Goal: Understand process/instructions: Learn how to perform a task or action

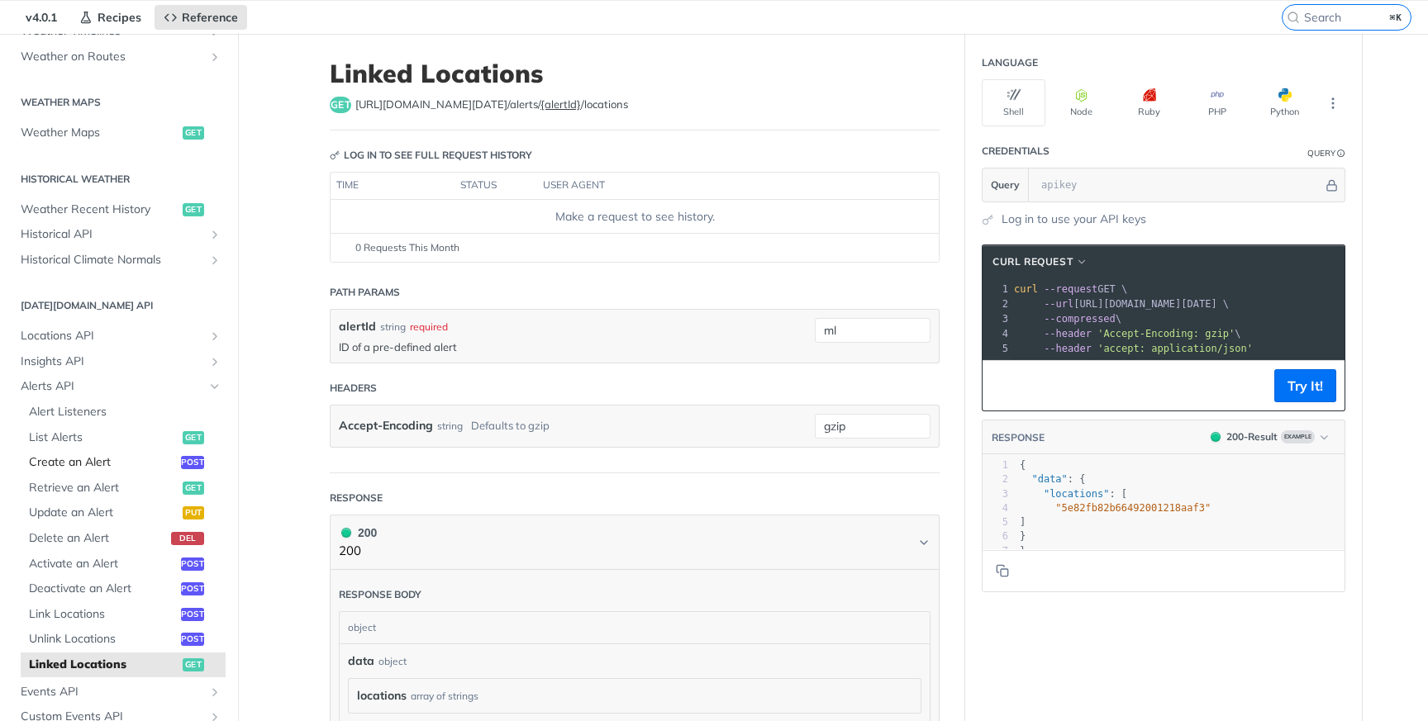
scroll to position [448, 0]
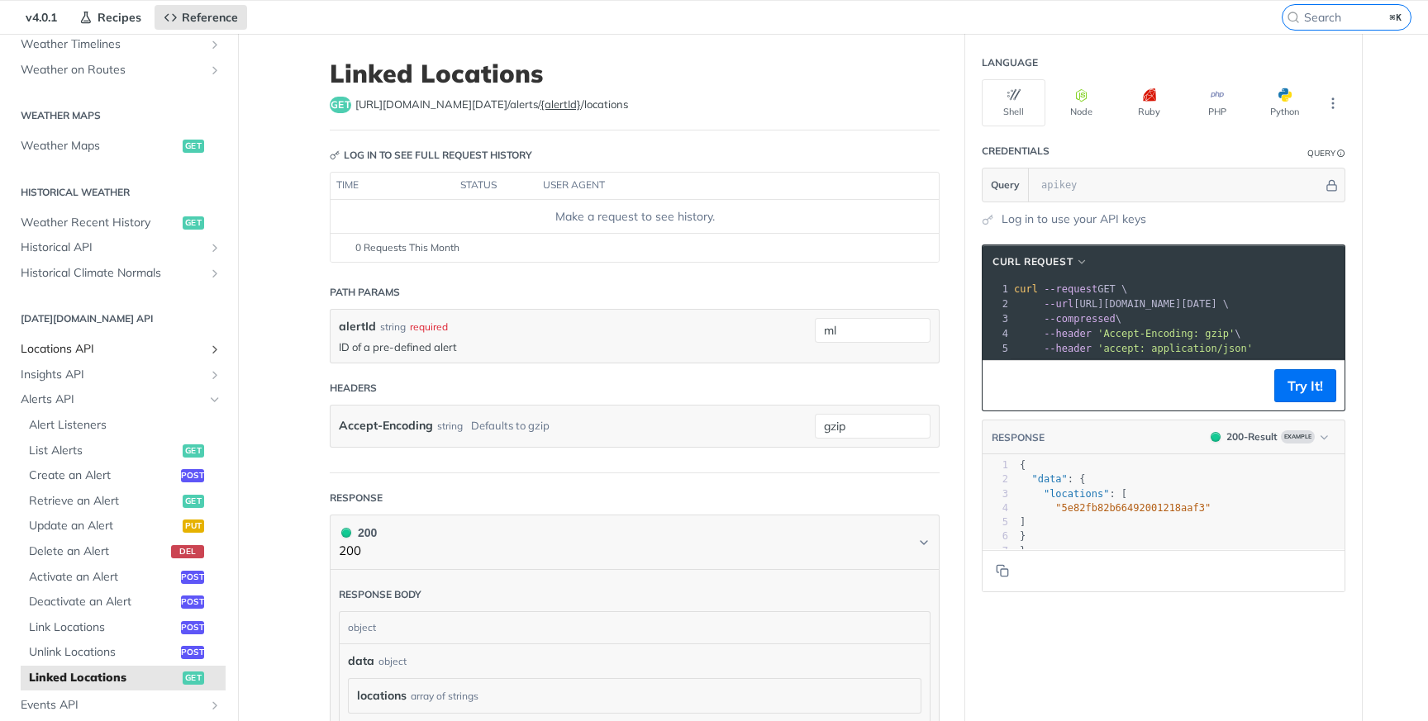
click at [139, 341] on span "Locations API" at bounding box center [112, 349] width 183 height 17
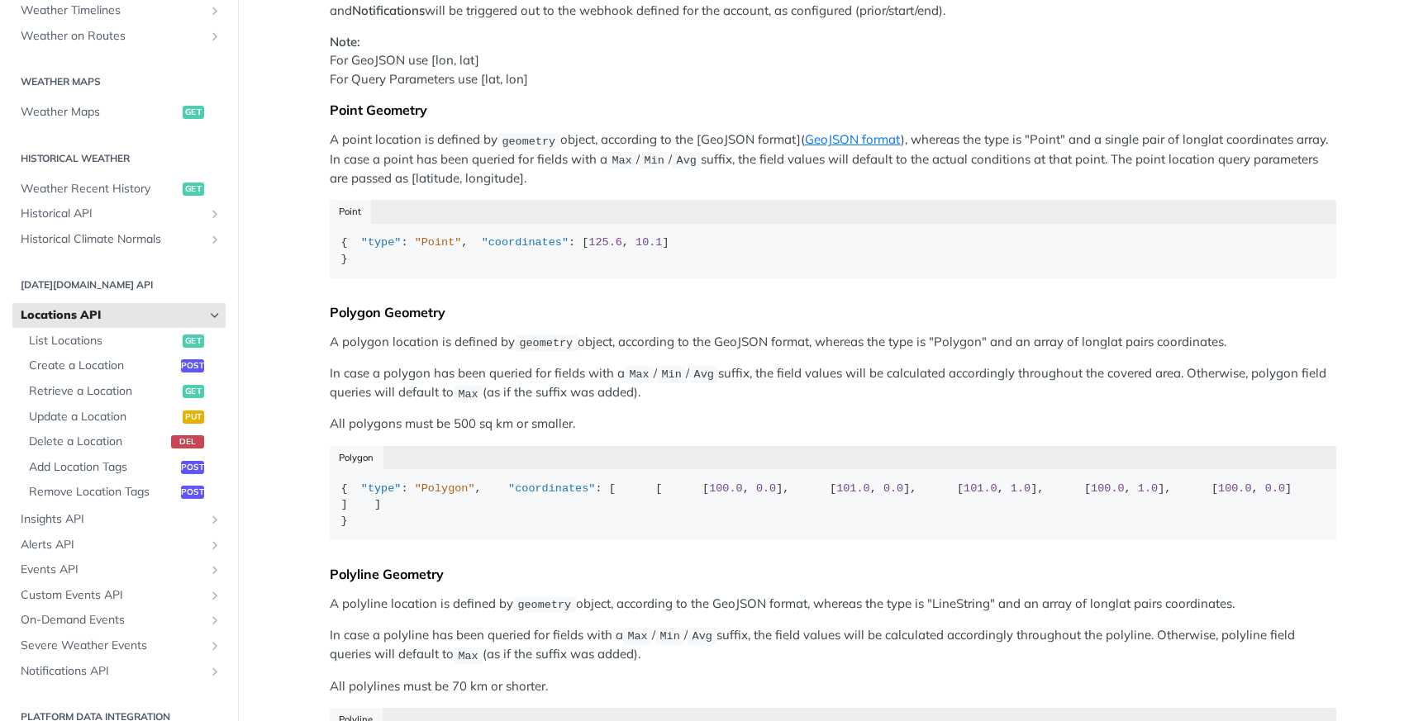
scroll to position [235, 0]
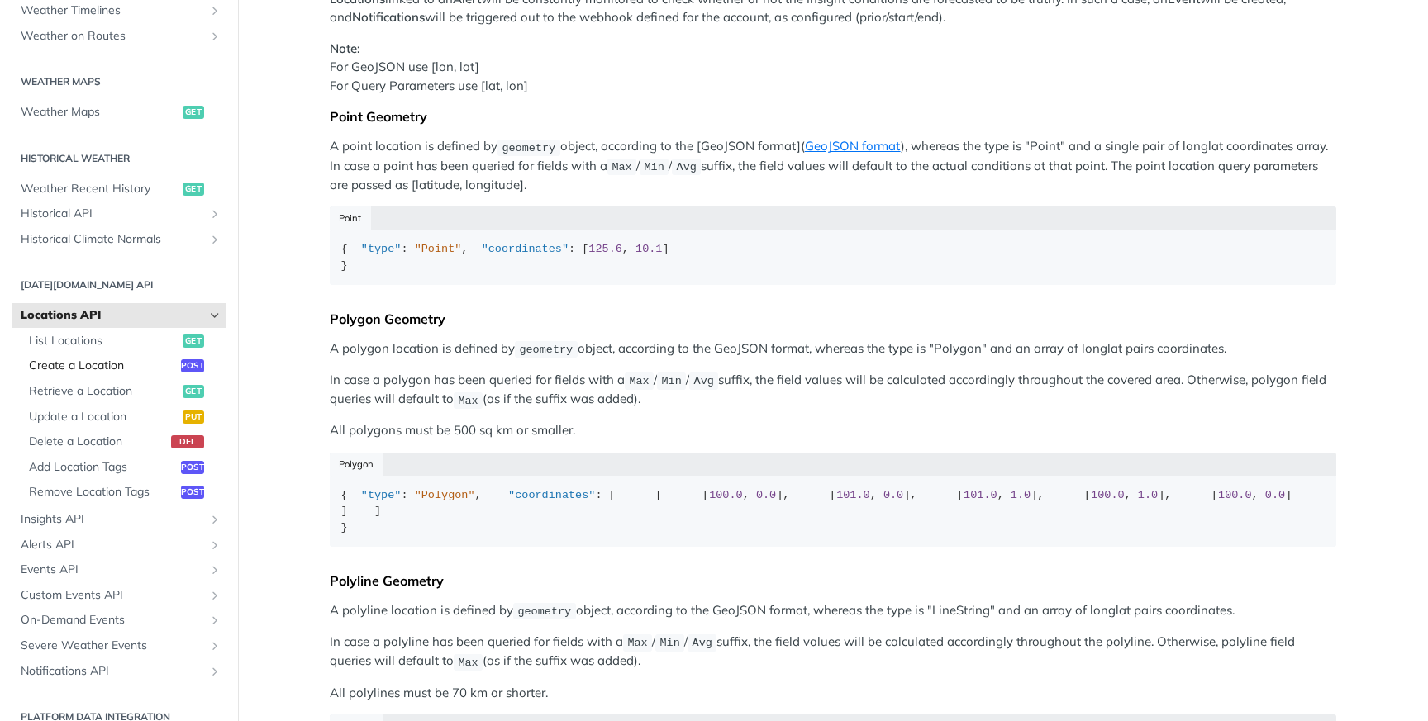
click at [116, 360] on span "Create a Location" at bounding box center [103, 366] width 148 height 17
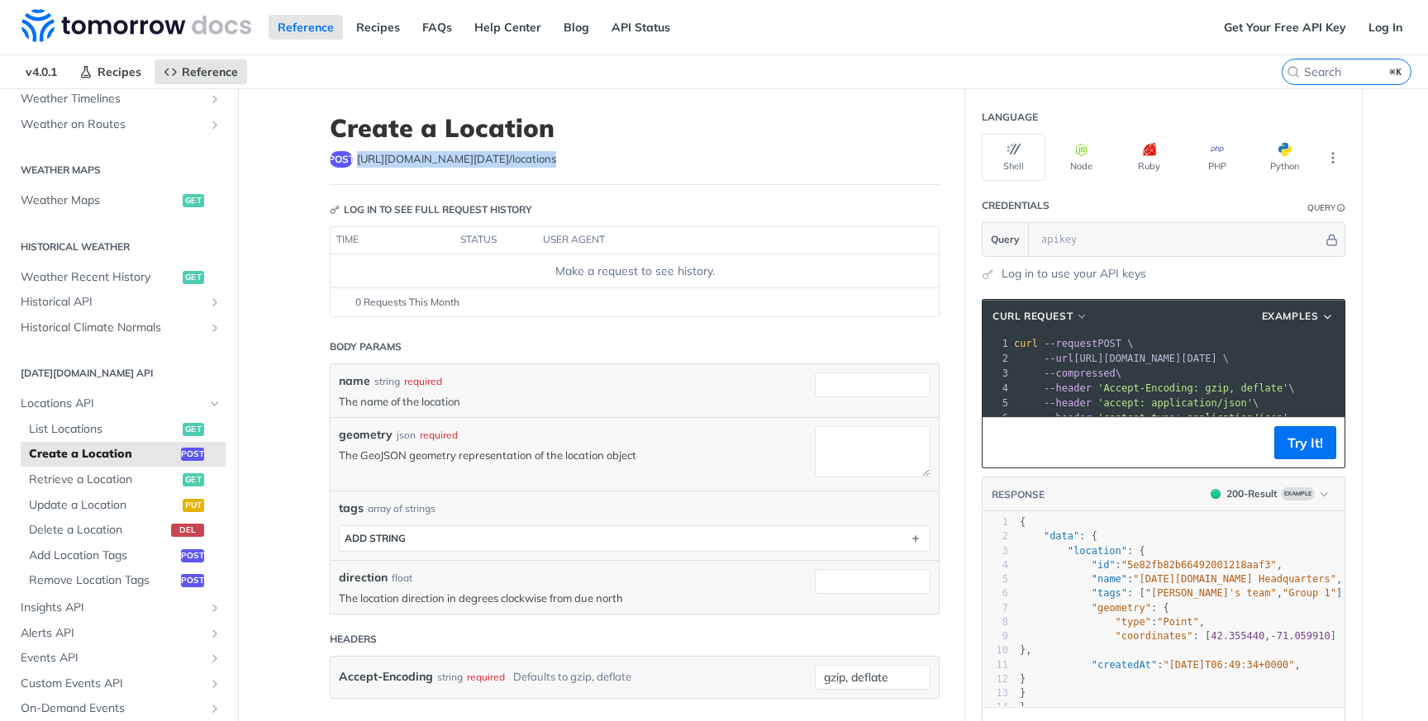
drag, startPoint x: 522, startPoint y: 159, endPoint x: 351, endPoint y: 160, distance: 171.0
click at [357, 160] on span "https://api.tomorrow.io/v4 /locations" at bounding box center [456, 159] width 199 height 17
copy span "https://api.tomorrow.io/v4 /locations"
click at [410, 158] on span "https://api.tomorrow.io/v4 /locations" at bounding box center [456, 159] width 199 height 17
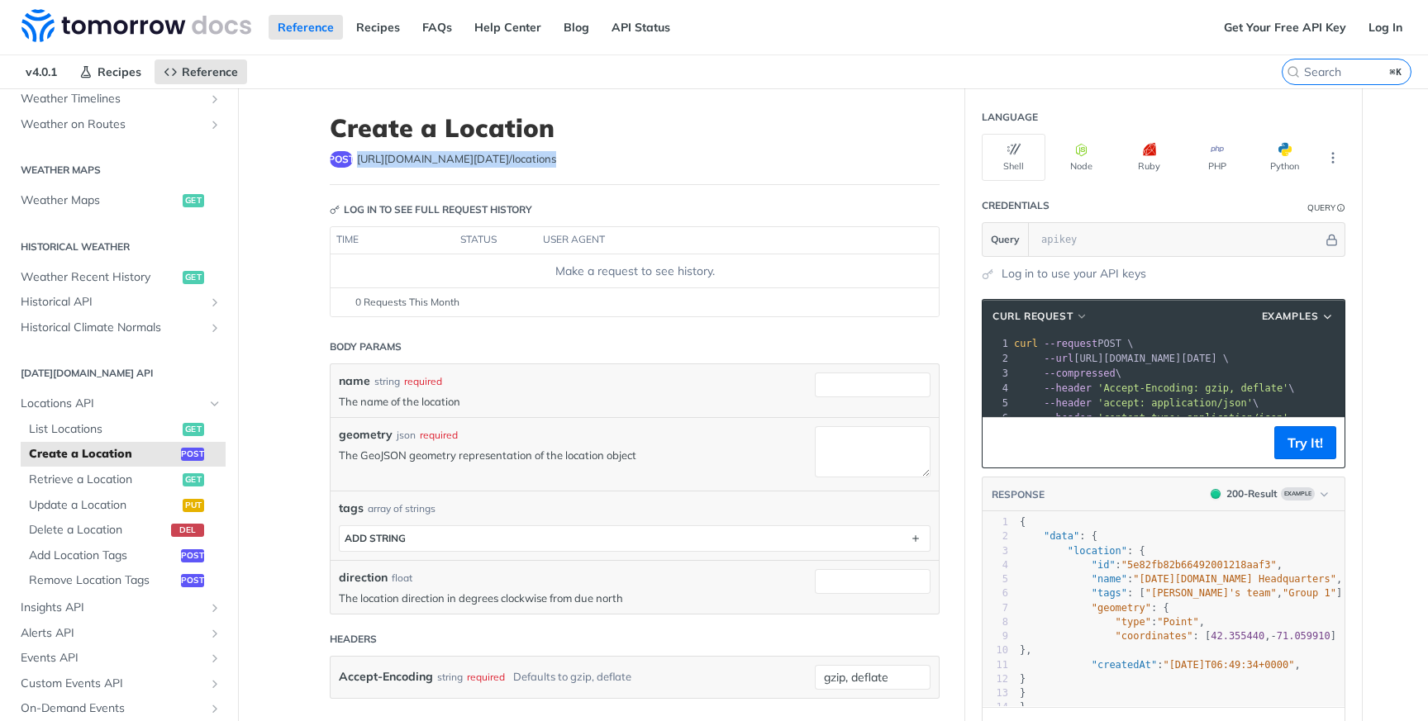
drag, startPoint x: 524, startPoint y: 159, endPoint x: 350, endPoint y: 165, distance: 173.6
click at [350, 165] on div "post https://api.tomorrow.io/v4 /locations" at bounding box center [635, 159] width 610 height 17
copy span "https://api.tomorrow.io/v4 /locations"
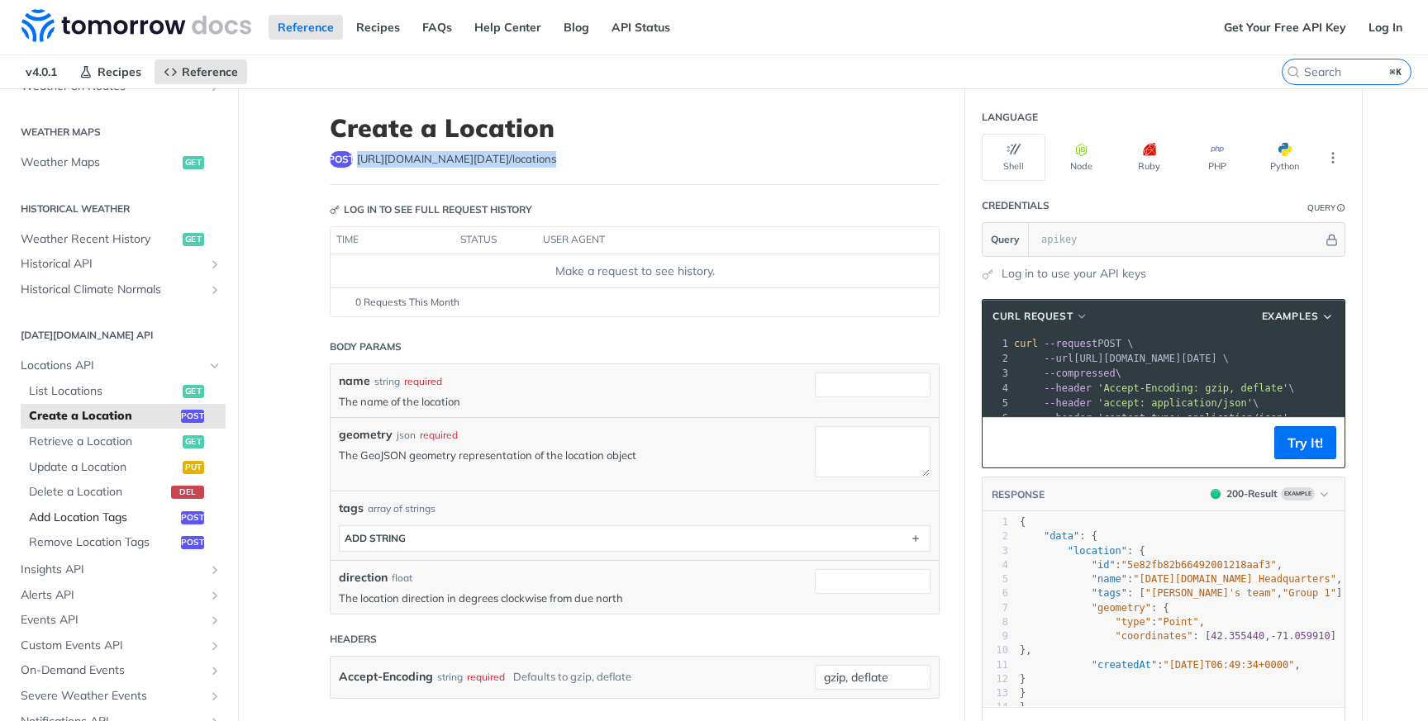
scroll to position [488, 0]
click at [100, 591] on span "Alerts API" at bounding box center [112, 593] width 183 height 17
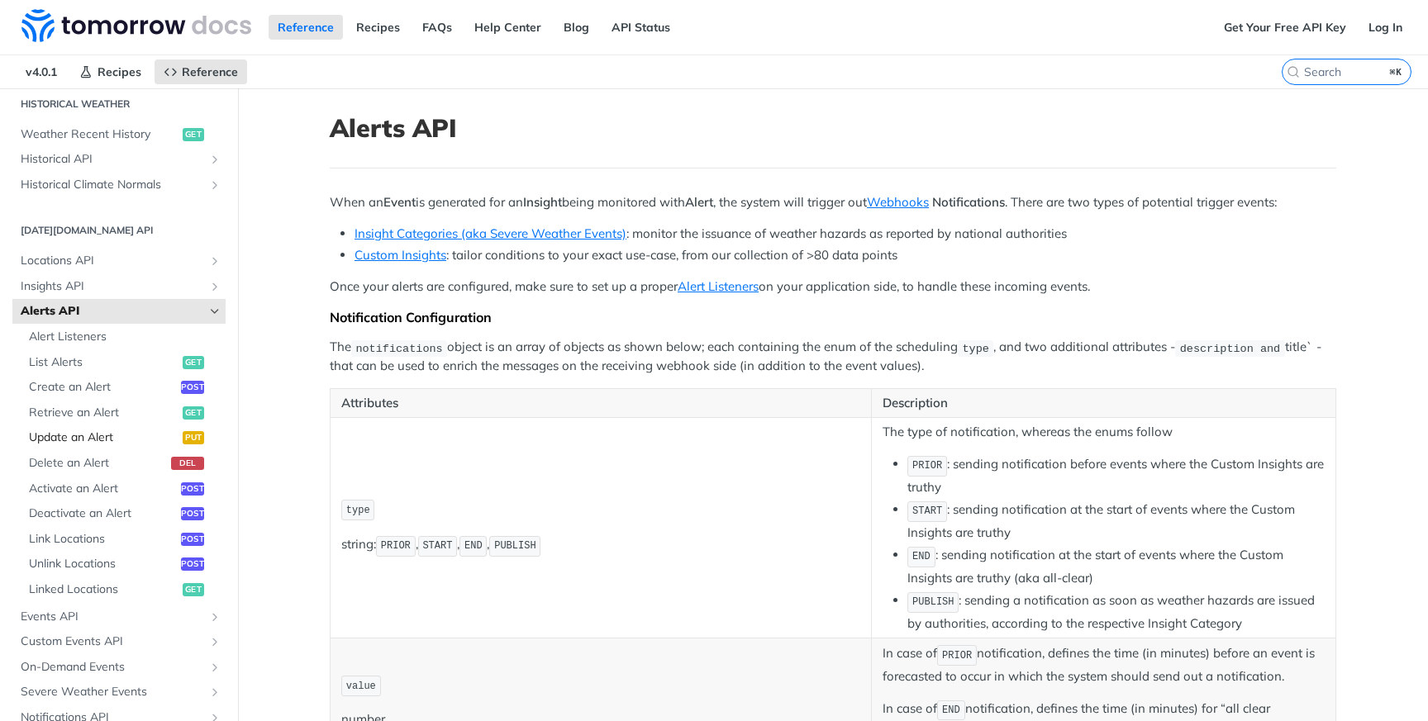
scroll to position [602, 0]
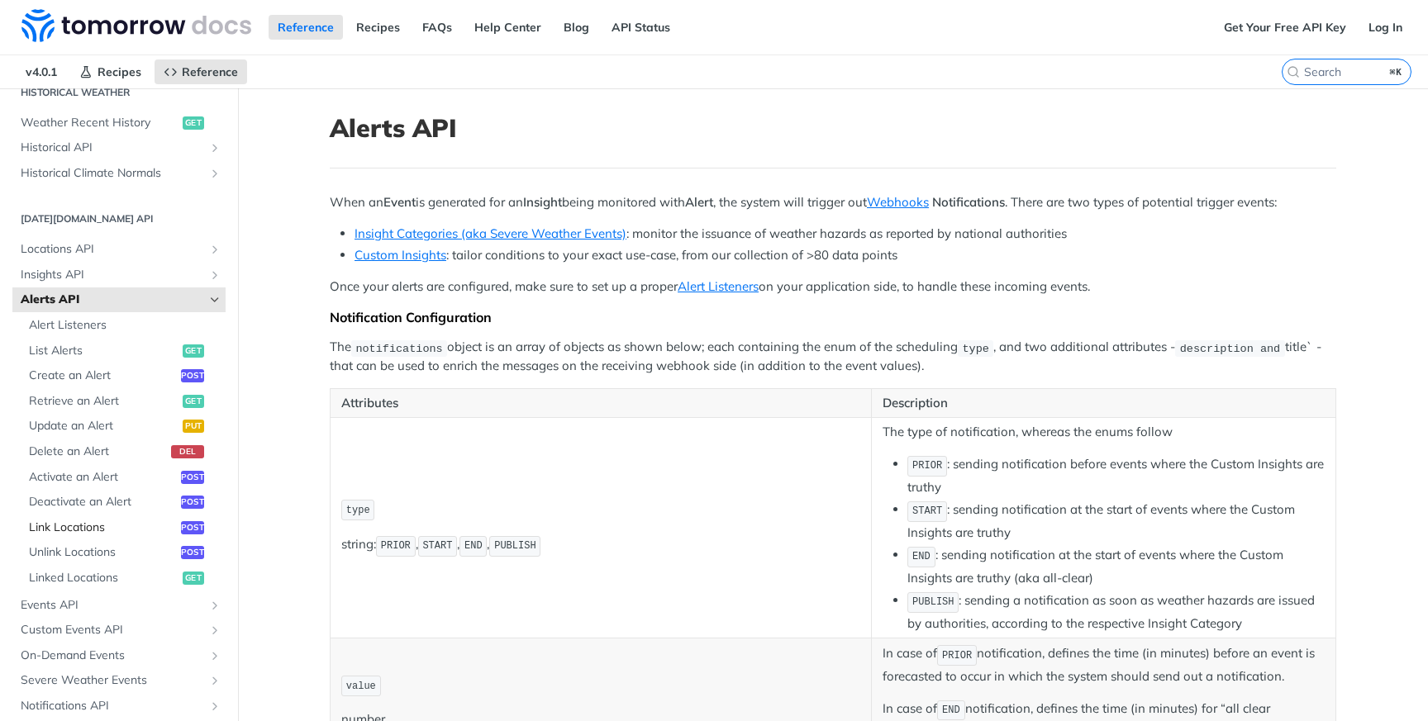
click at [111, 527] on span "Link Locations" at bounding box center [103, 528] width 148 height 17
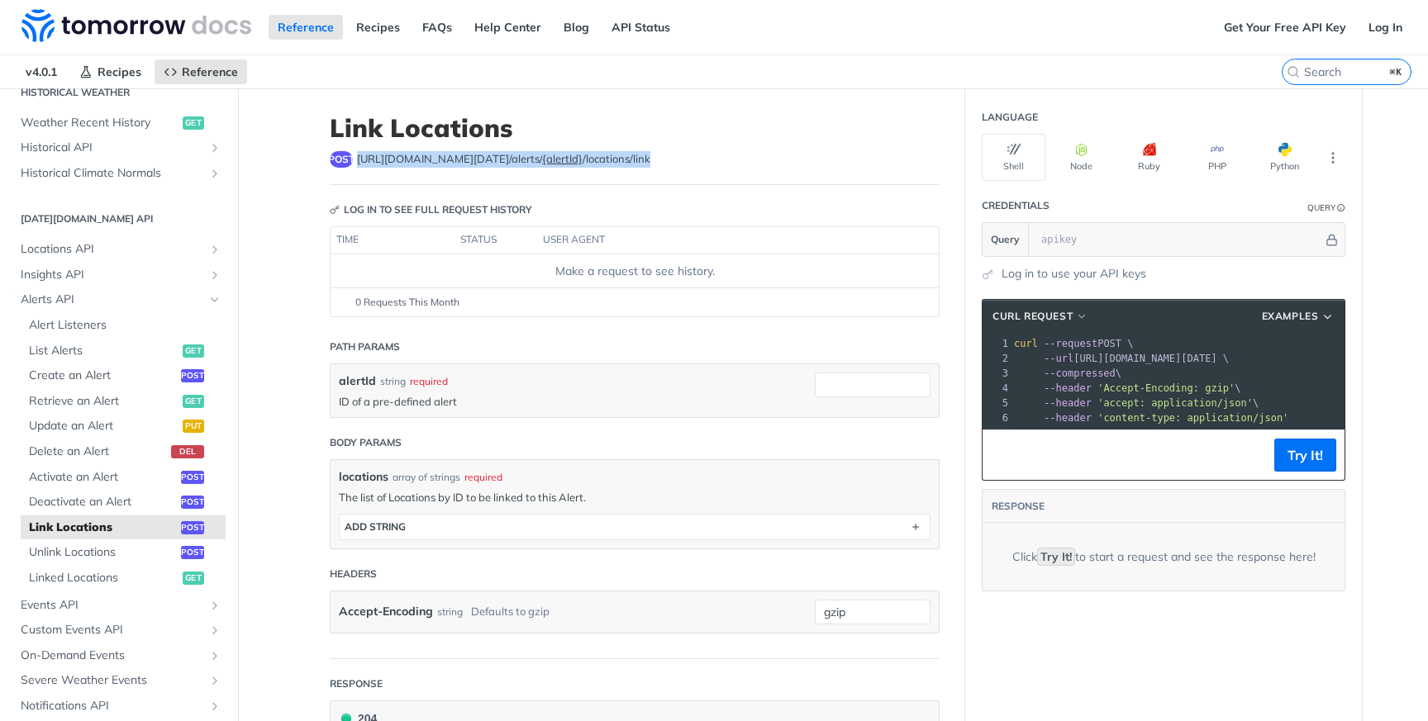
drag, startPoint x: 618, startPoint y: 156, endPoint x: 350, endPoint y: 162, distance: 267.8
click at [350, 162] on div "post https://api.tomorrow.io/v4 /alerts/ {alertId} /locations/link" at bounding box center [635, 159] width 610 height 17
click at [103, 250] on span "Locations API" at bounding box center [112, 249] width 183 height 17
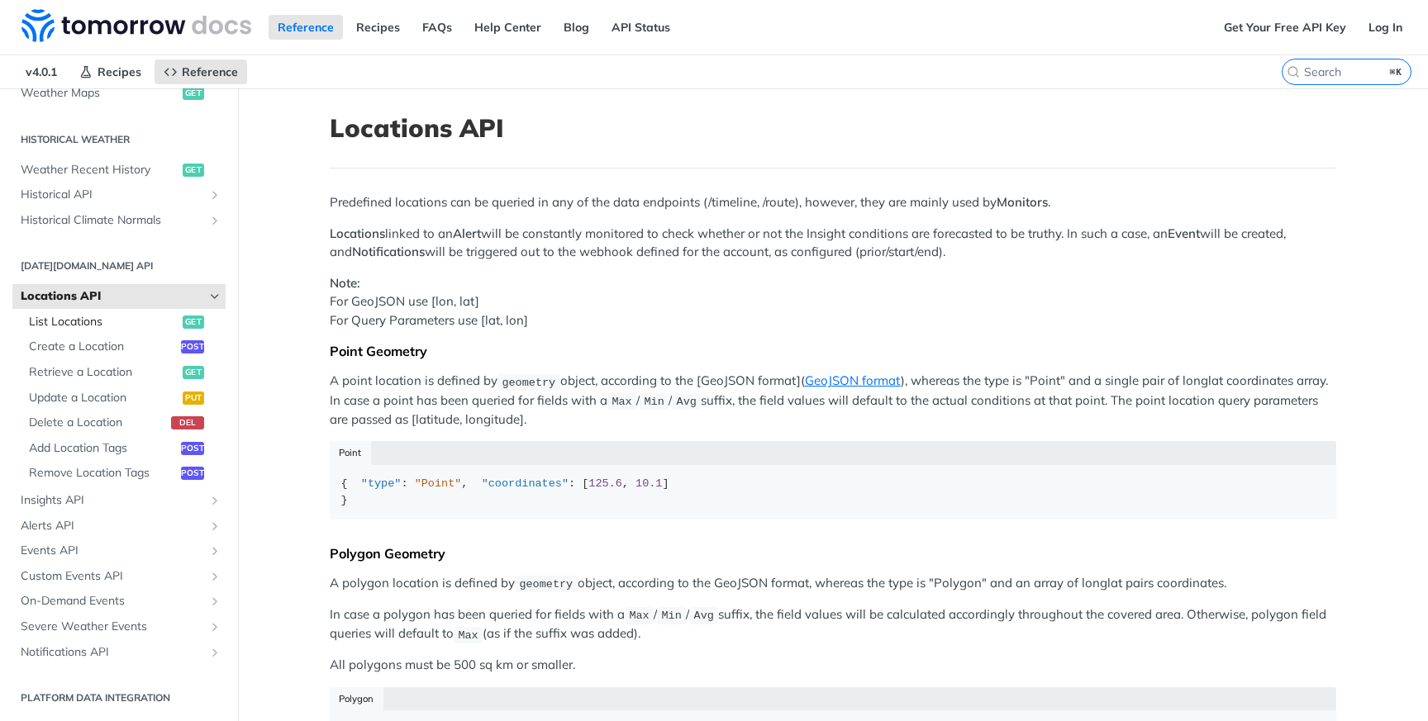
click at [113, 316] on span "List Locations" at bounding box center [104, 322] width 150 height 17
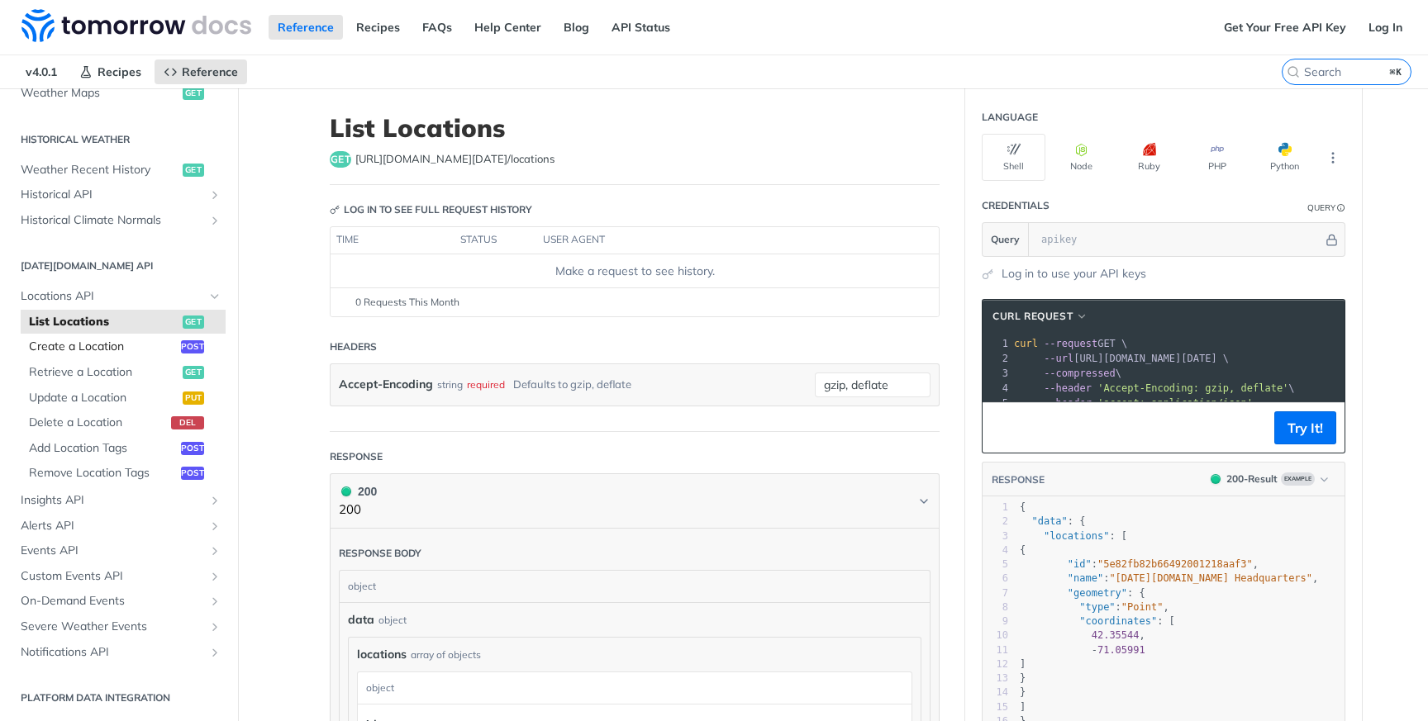
click at [102, 342] on span "Create a Location" at bounding box center [103, 347] width 148 height 17
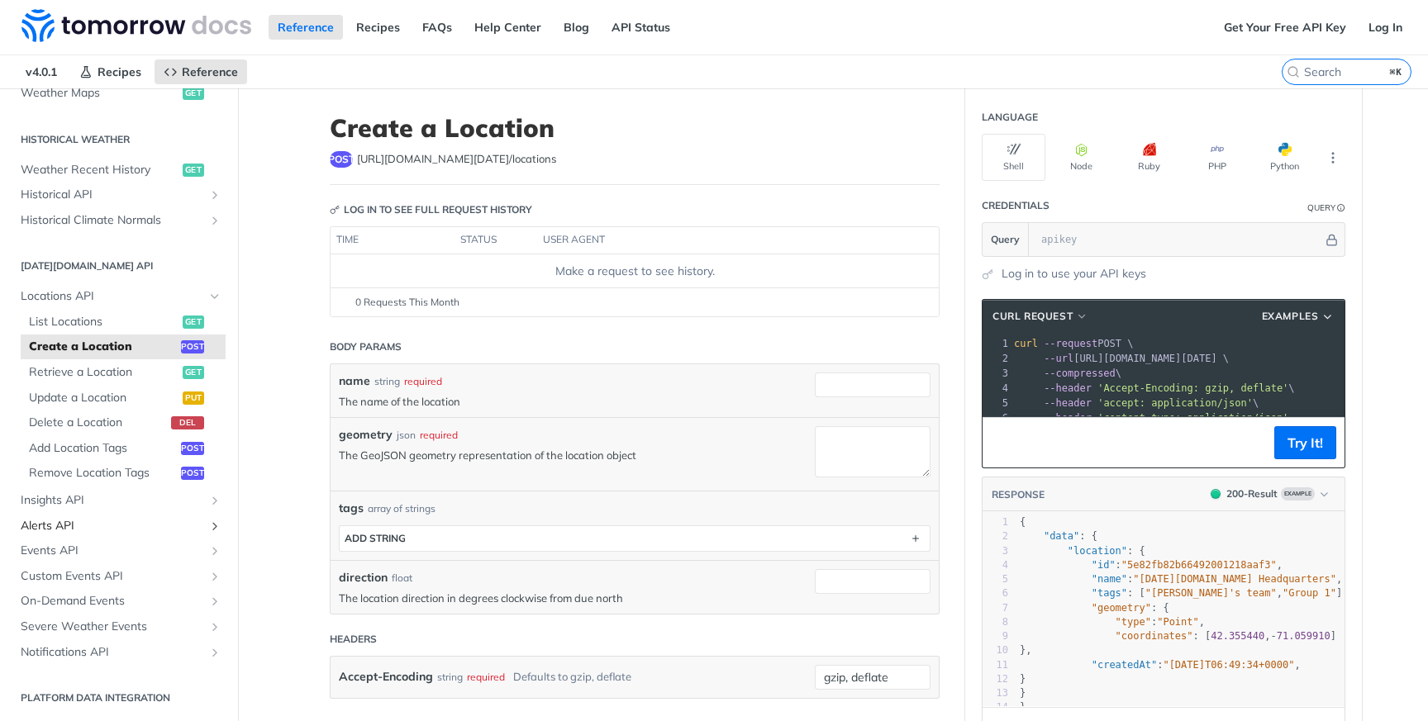
click at [109, 518] on span "Alerts API" at bounding box center [112, 526] width 183 height 17
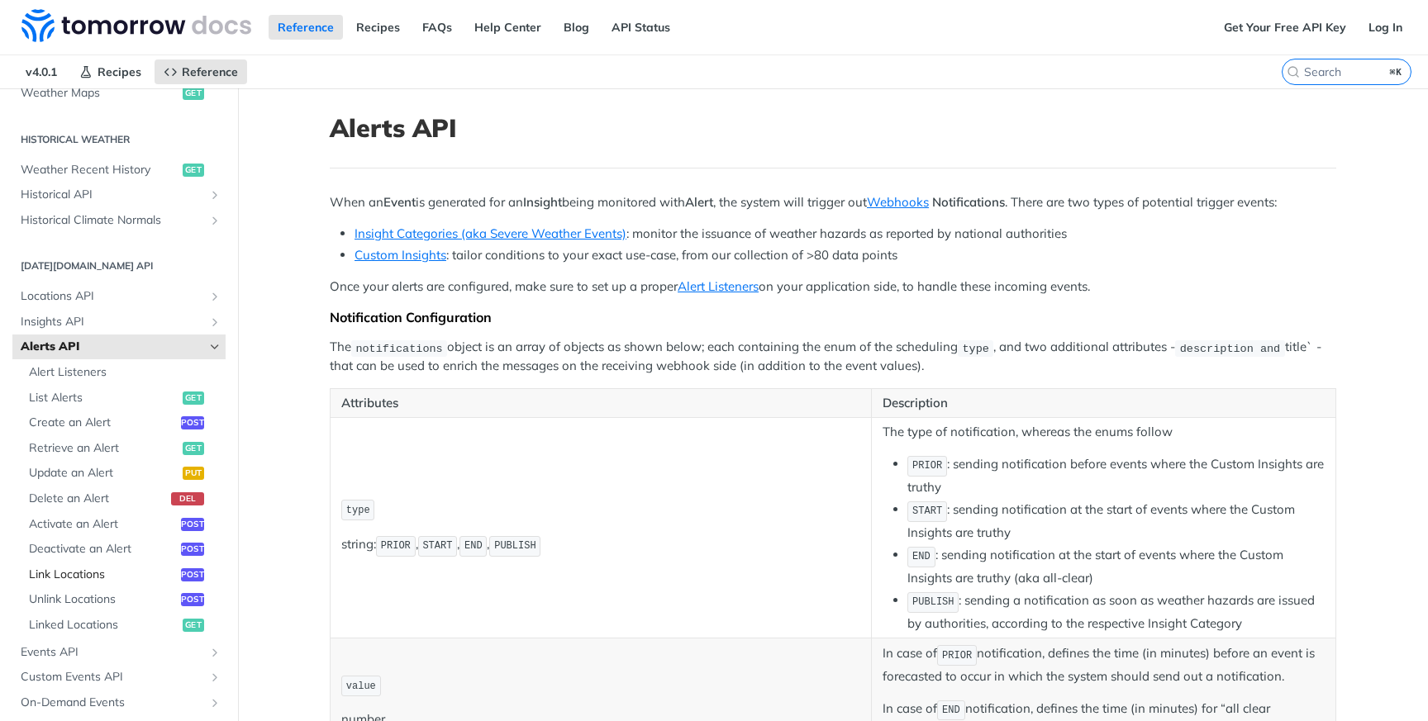
click at [126, 569] on span "Link Locations" at bounding box center [103, 575] width 148 height 17
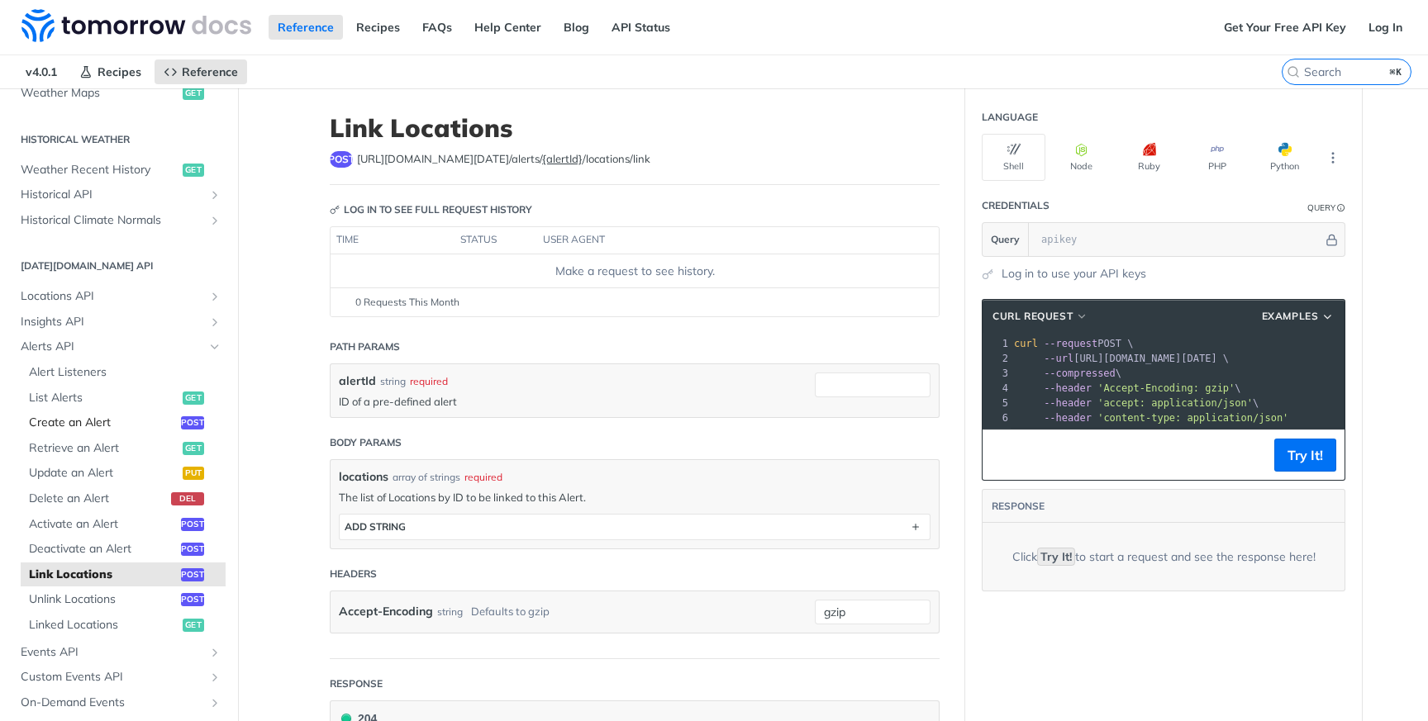
click at [112, 426] on span "Create an Alert" at bounding box center [103, 423] width 148 height 17
select select "true"
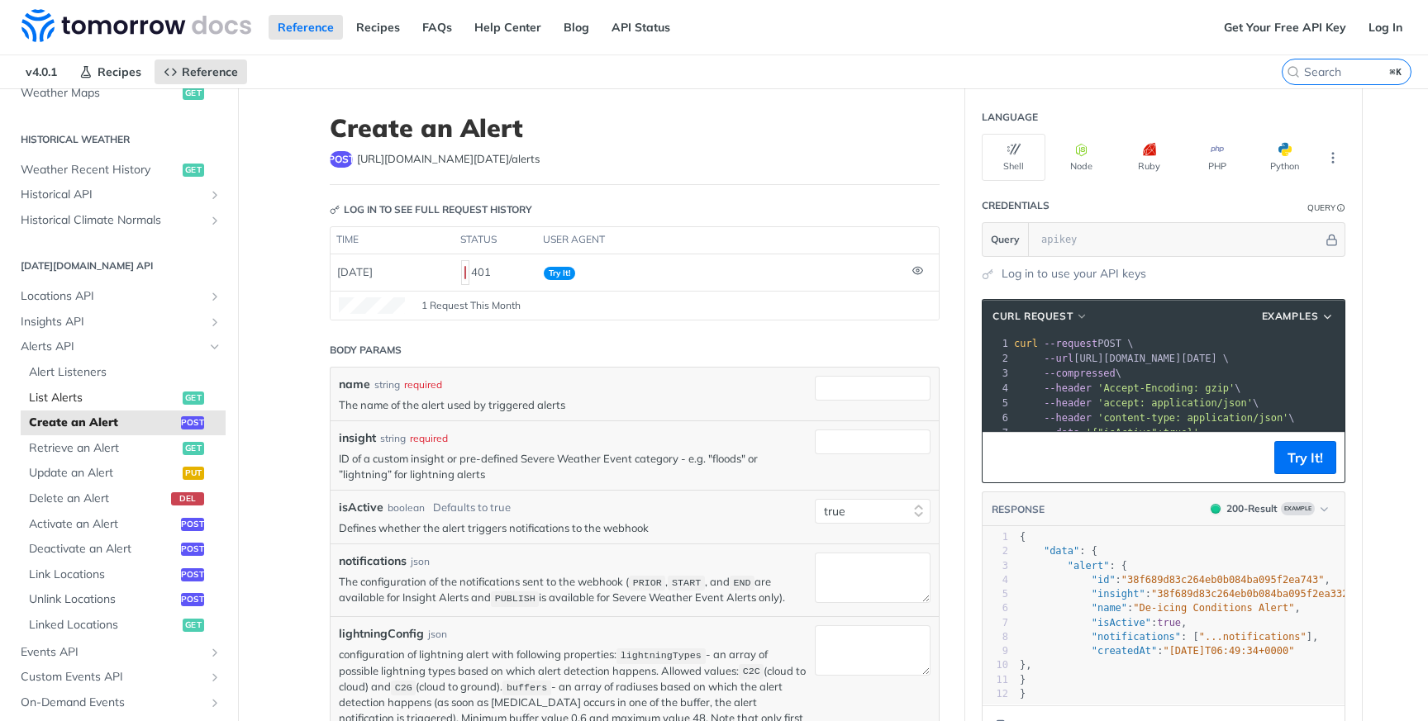
click at [159, 399] on span "List Alerts" at bounding box center [104, 398] width 150 height 17
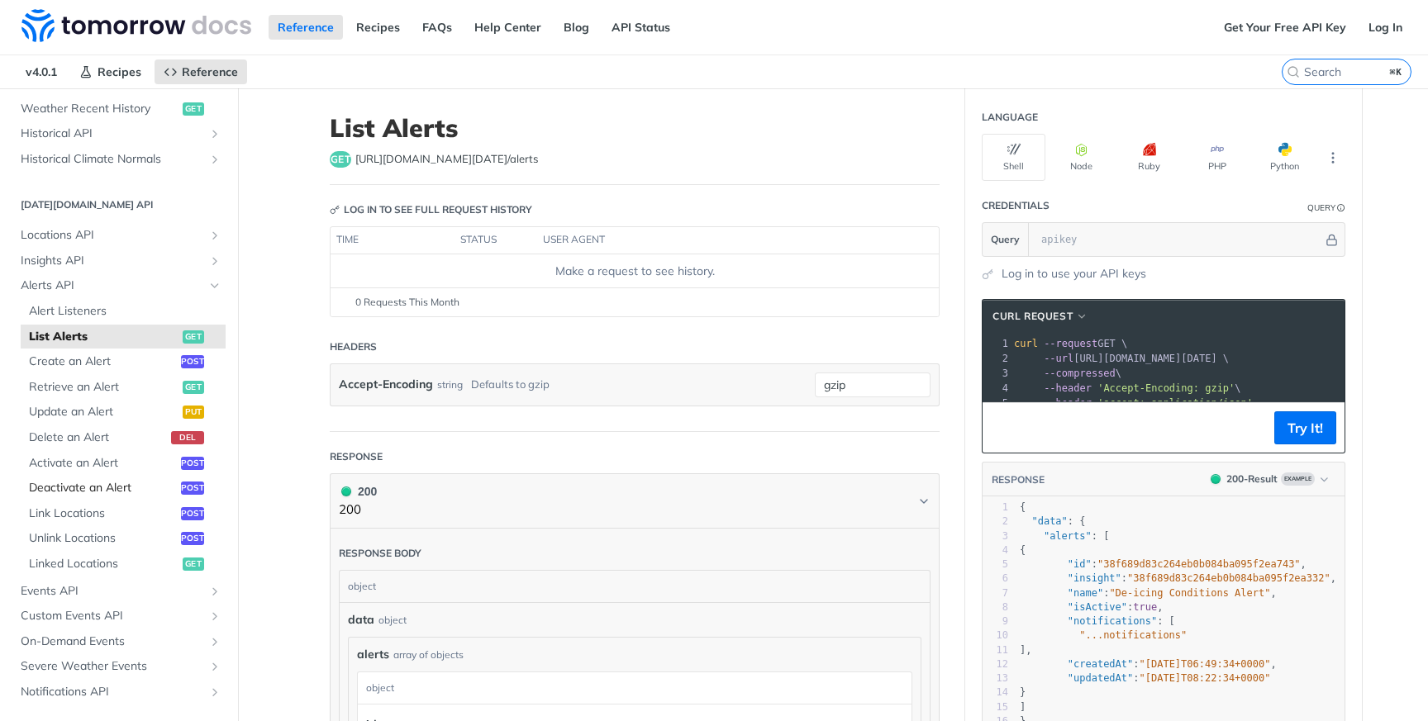
scroll to position [656, 0]
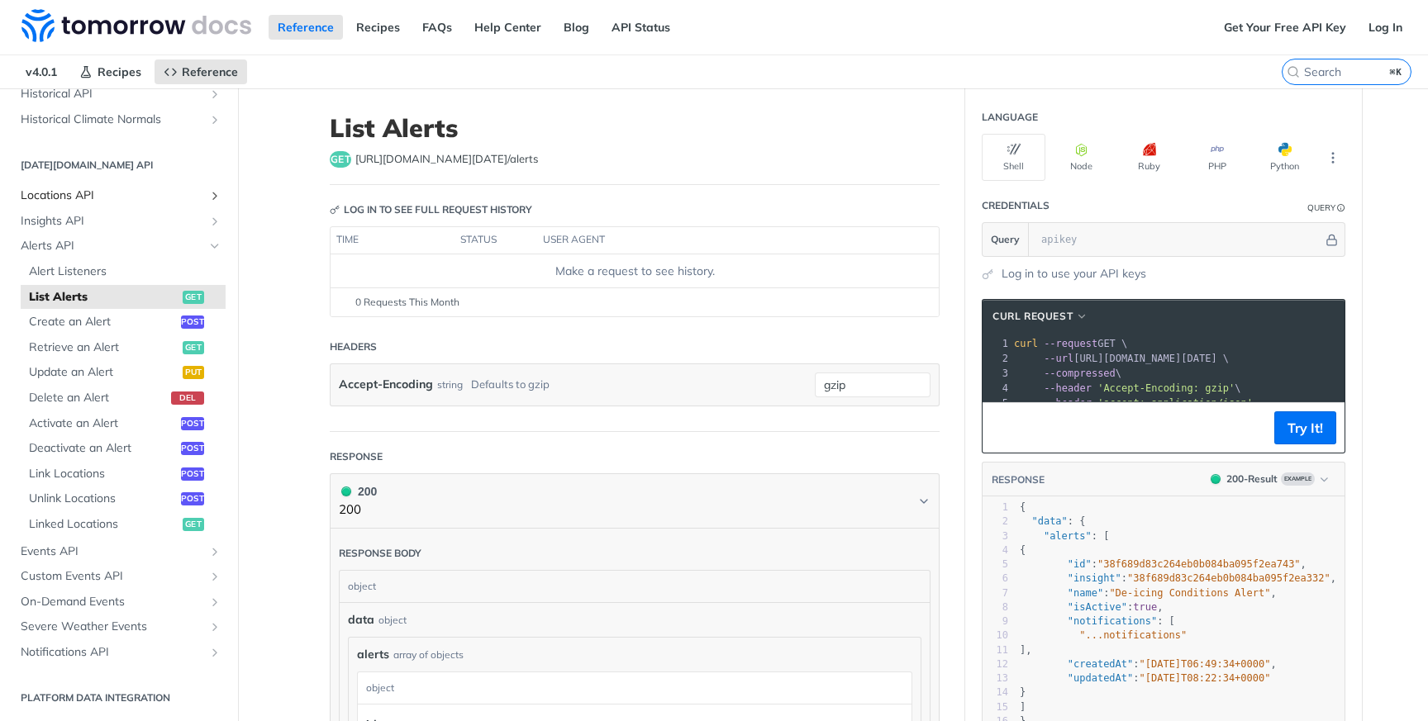
click at [100, 201] on span "Locations API" at bounding box center [112, 196] width 183 height 17
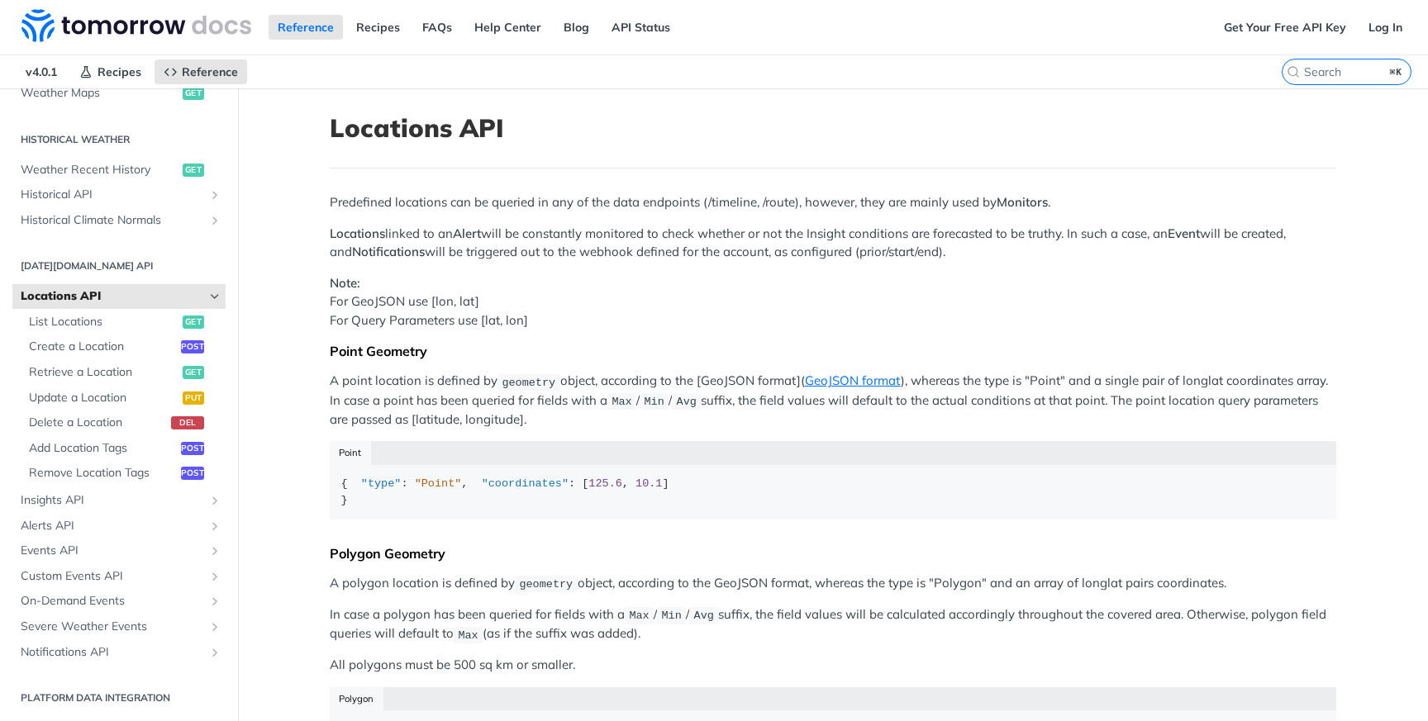
click at [204, 269] on h2 "[DATE][DOMAIN_NAME] API" at bounding box center [118, 266] width 213 height 15
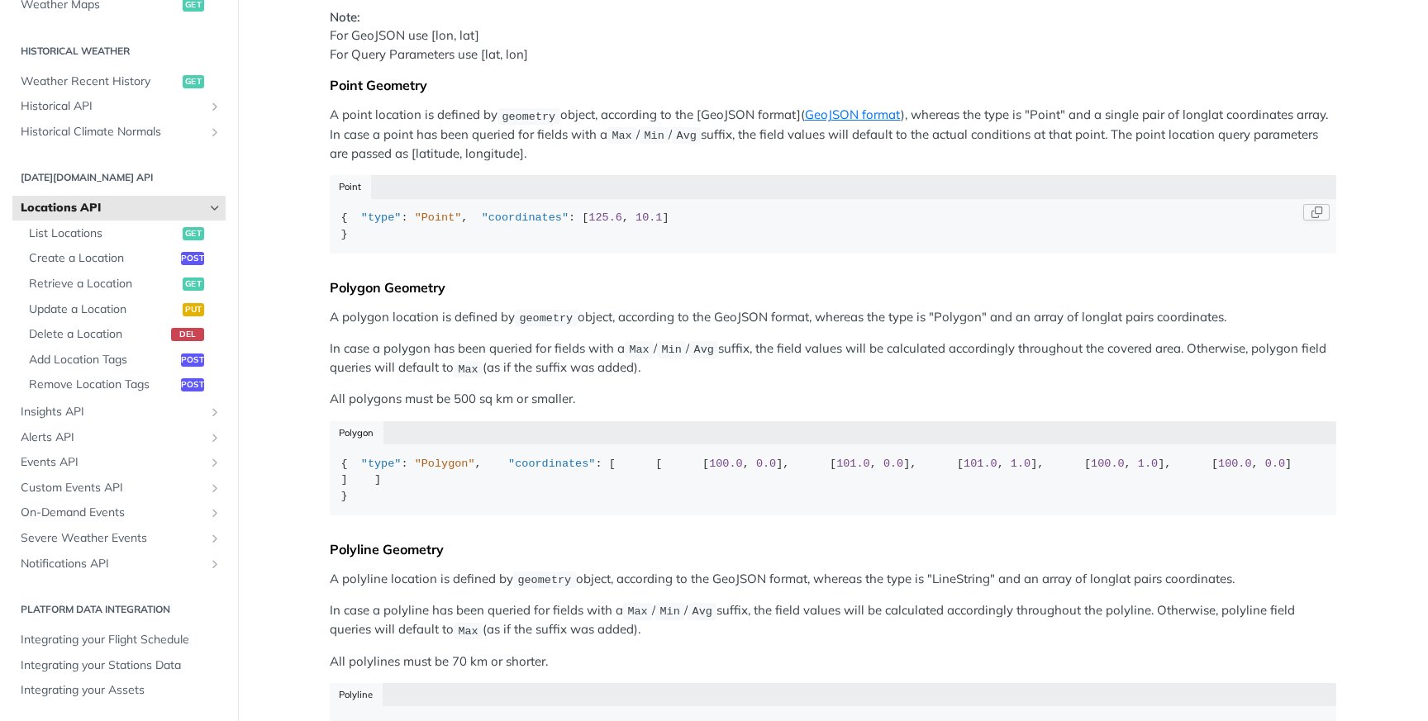
scroll to position [206, 0]
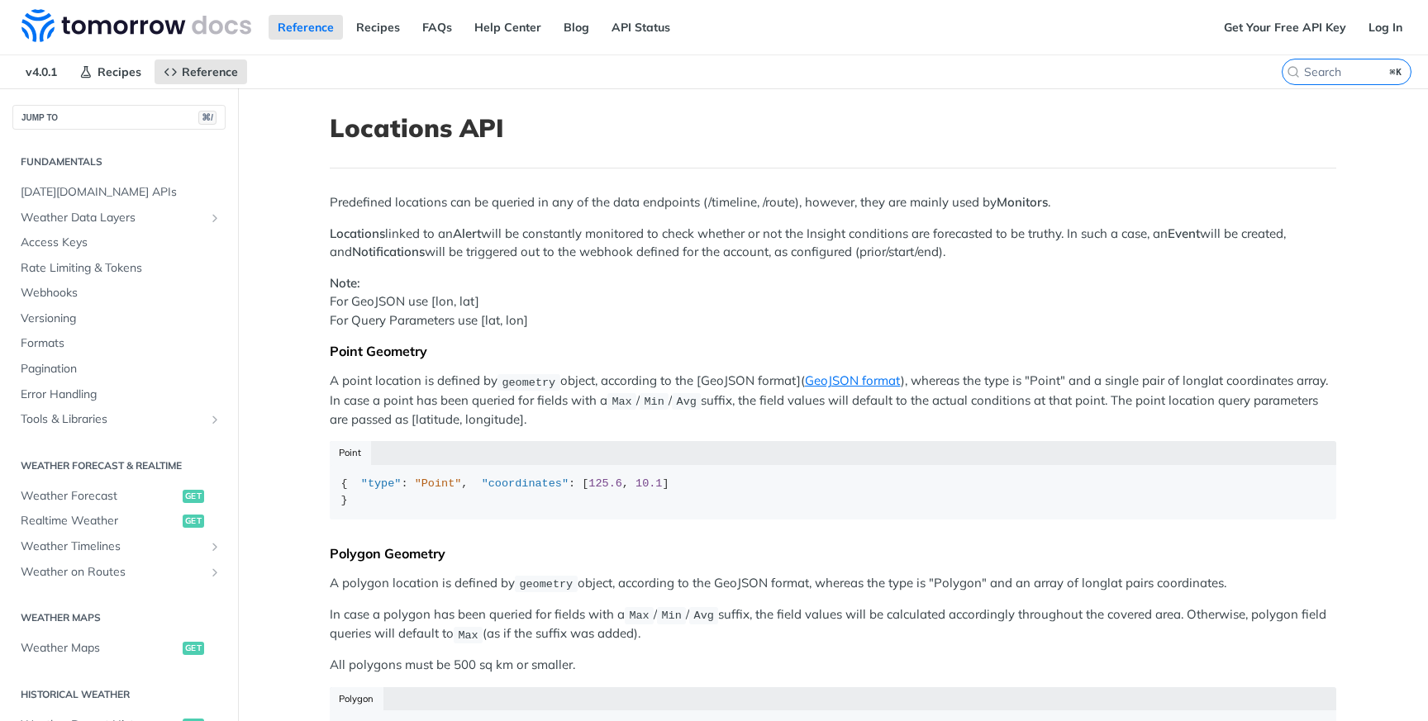
scroll to position [555, 0]
